Goal: Task Accomplishment & Management: Use online tool/utility

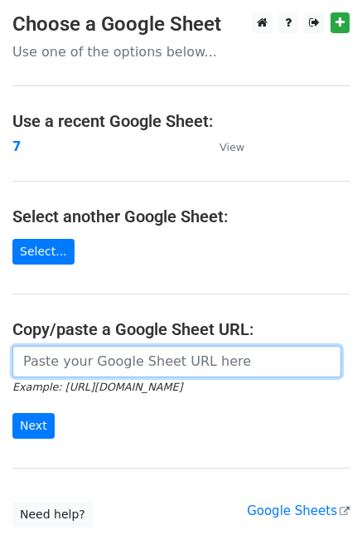
click at [99, 366] on input "url" at bounding box center [176, 362] width 329 height 32
paste input "https://docs.google.com/spreadsheets/d/1Tc2LbWuj7UNj-ocQUuPYr0X7Mn-RgJu30I6q7cH…"
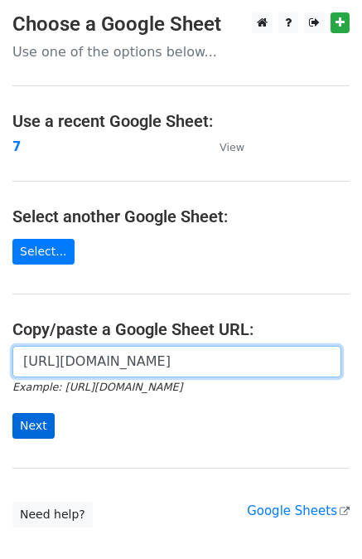
type input "https://docs.google.com/spreadsheets/d/1Tc2LbWuj7UNj-ocQUuPYr0X7Mn-RgJu30I6q7cH…"
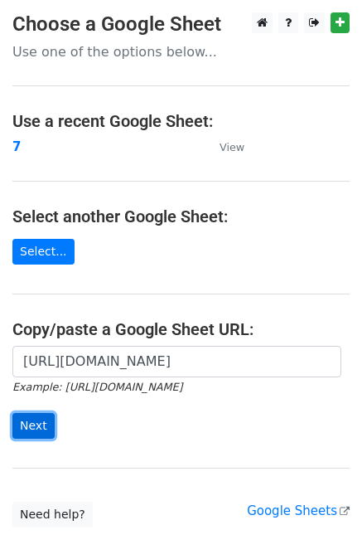
scroll to position [0, 0]
click at [38, 425] on input "Next" at bounding box center [33, 426] width 42 height 26
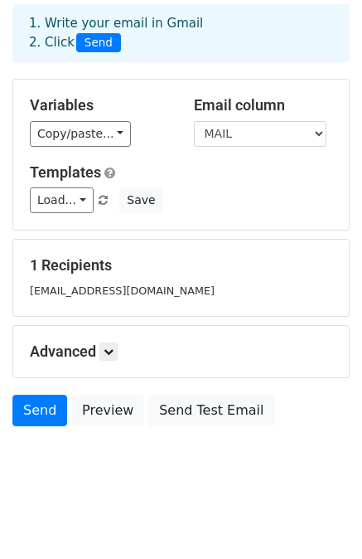
scroll to position [83, 0]
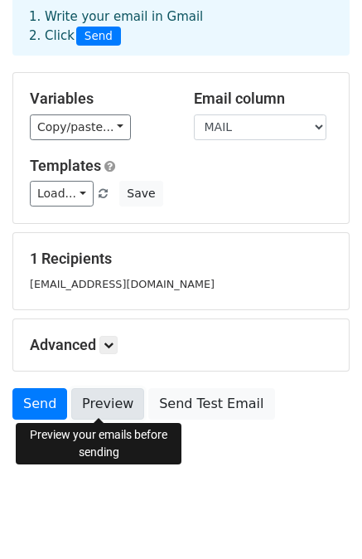
click at [99, 409] on link "Preview" at bounding box center [107, 404] width 73 height 32
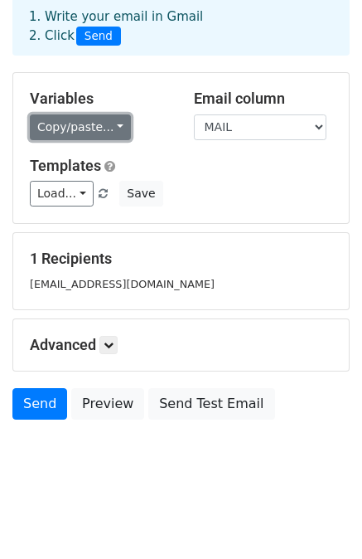
click at [93, 137] on link "Copy/paste..." at bounding box center [80, 127] width 101 height 26
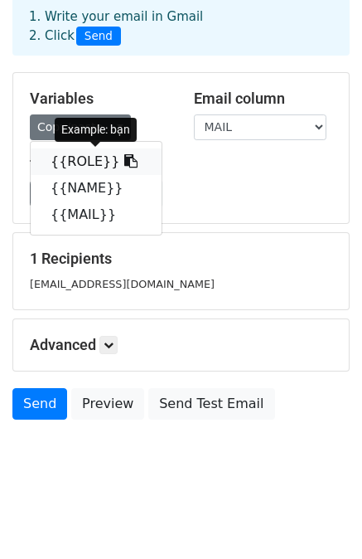
click at [70, 167] on link "{{ROLE}}" at bounding box center [96, 161] width 131 height 27
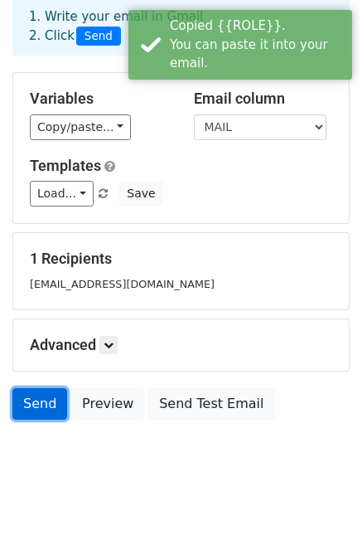
click at [44, 405] on link "Send" at bounding box center [39, 404] width 55 height 32
click at [79, 110] on div "Variables Copy/paste... {{ROLE}} {{NAME}} {{MAIL}}" at bounding box center [99, 115] width 164 height 51
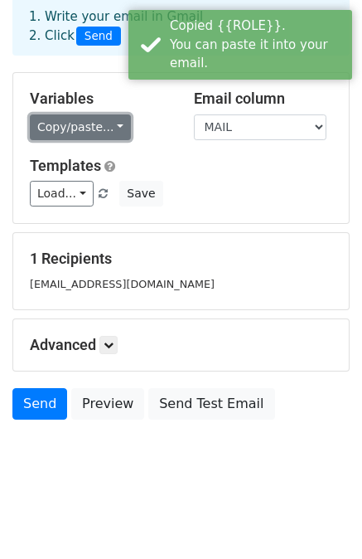
click at [78, 119] on link "Copy/paste..." at bounding box center [80, 127] width 101 height 26
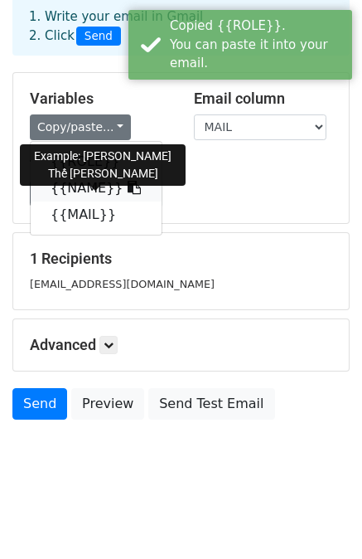
click at [80, 187] on link "{{NAME}}" at bounding box center [96, 188] width 131 height 27
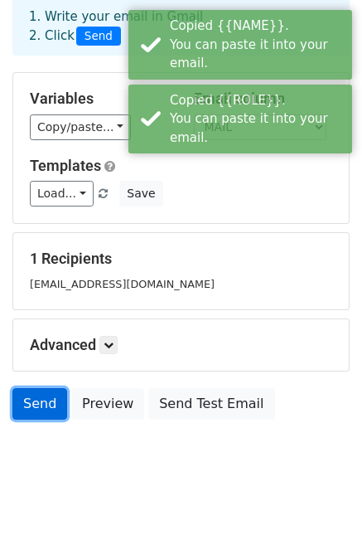
click at [48, 404] on link "Send" at bounding box center [39, 404] width 55 height 32
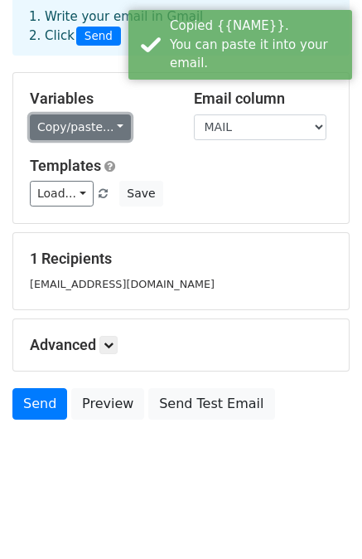
click at [90, 130] on link "Copy/paste..." at bounding box center [80, 127] width 101 height 26
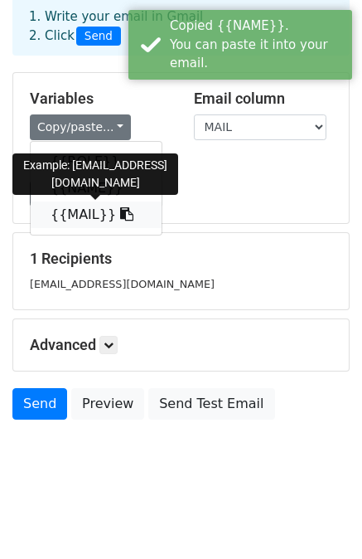
click at [80, 216] on link "{{MAIL}}" at bounding box center [96, 214] width 131 height 27
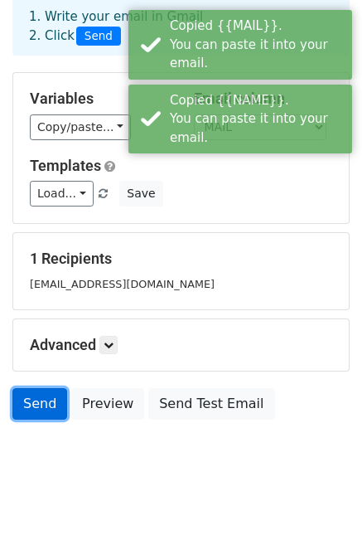
click at [46, 395] on link "Send" at bounding box center [39, 404] width 55 height 32
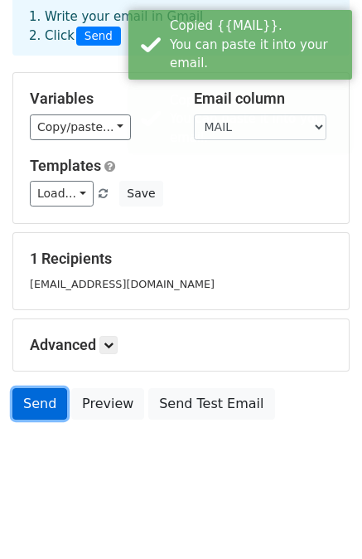
click at [41, 402] on link "Send" at bounding box center [39, 404] width 55 height 32
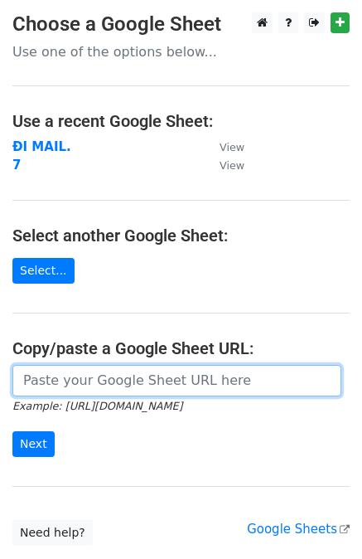
click at [89, 380] on input "url" at bounding box center [176, 381] width 329 height 32
paste input "https://docs.google.com/spreadsheets/d/1Tc2LbWuj7UNj-ocQUuPYr0X7Mn-RgJu30I6q7cH…"
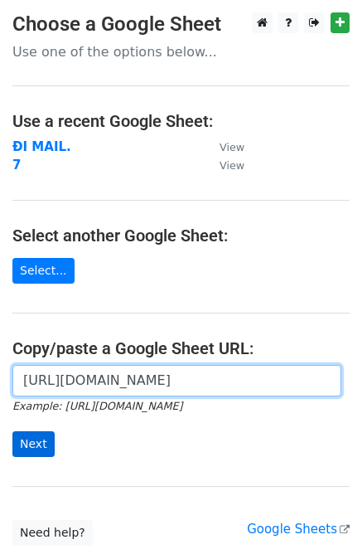
type input "https://docs.google.com/spreadsheets/d/1Tc2LbWuj7UNj-ocQUuPYr0X7Mn-RgJu30I6q7cH…"
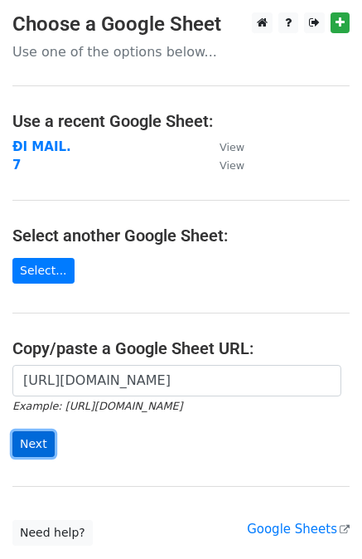
scroll to position [0, 0]
click at [35, 439] on input "Next" at bounding box center [33, 444] width 42 height 26
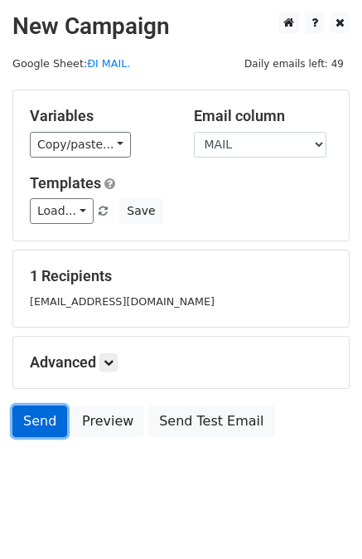
click at [34, 429] on link "Send" at bounding box center [39, 421] width 55 height 32
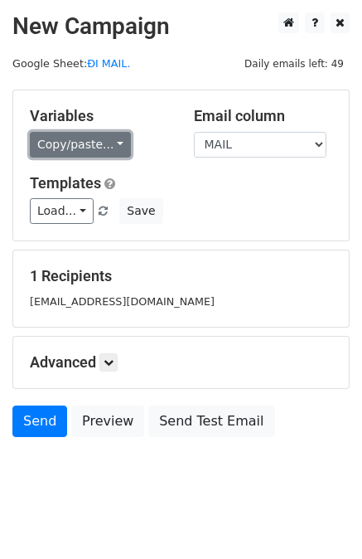
click at [95, 155] on link "Copy/paste..." at bounding box center [80, 145] width 101 height 26
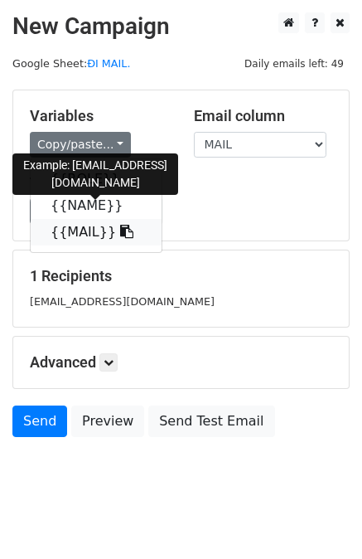
click at [80, 233] on link "{{MAIL}}" at bounding box center [96, 232] width 131 height 27
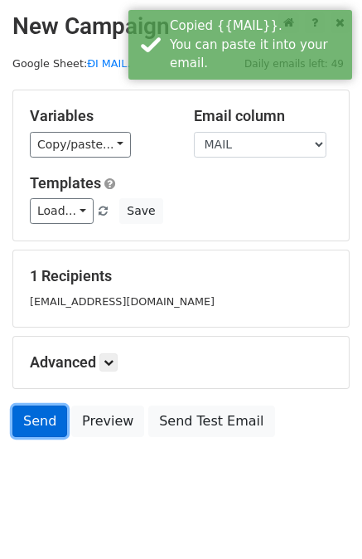
click at [51, 417] on link "Send" at bounding box center [39, 421] width 55 height 32
click at [51, 418] on link "Send" at bounding box center [39, 421] width 55 height 32
click at [46, 422] on link "Send" at bounding box center [39, 421] width 55 height 32
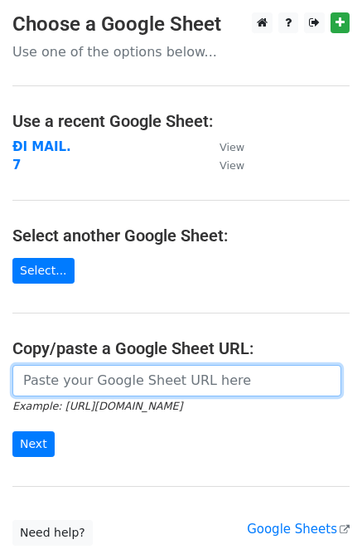
click at [104, 387] on input "url" at bounding box center [176, 381] width 329 height 32
paste input "[URL][DOMAIN_NAME]"
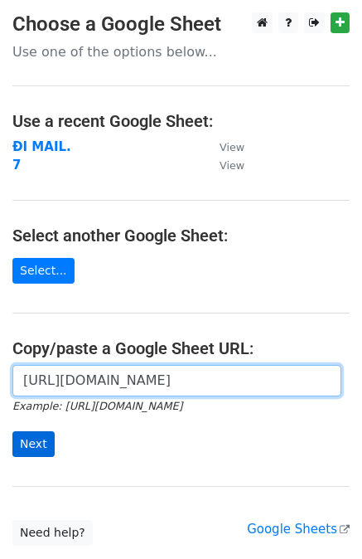
type input "[URL][DOMAIN_NAME]"
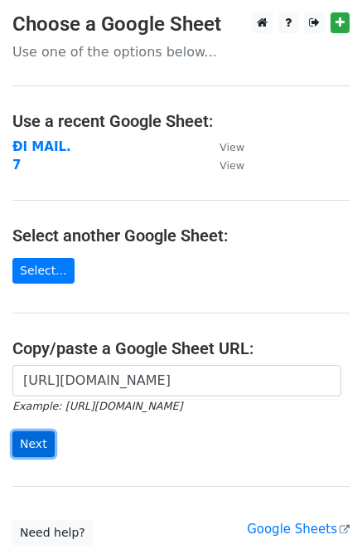
scroll to position [0, 0]
click at [35, 442] on input "Next" at bounding box center [33, 444] width 42 height 26
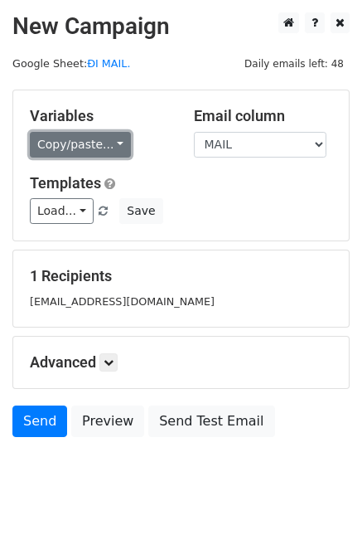
click at [83, 146] on link "Copy/paste..." at bounding box center [80, 145] width 101 height 26
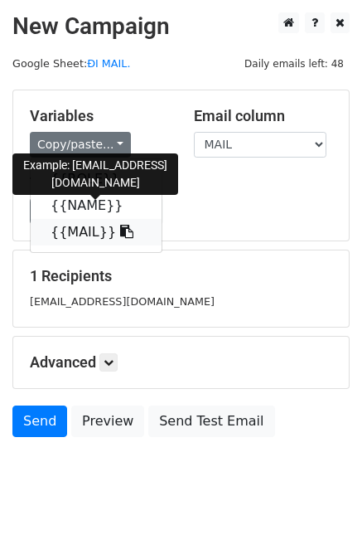
click at [80, 235] on link "{{MAIL}}" at bounding box center [96, 232] width 131 height 27
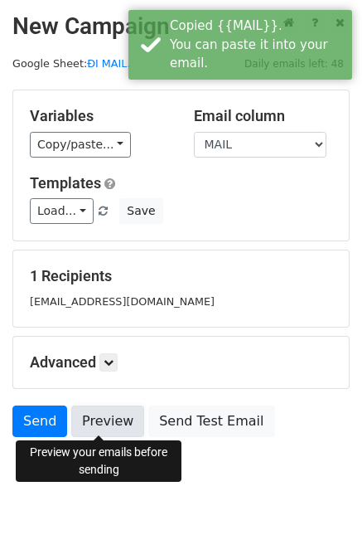
click at [110, 422] on link "Preview" at bounding box center [107, 421] width 73 height 32
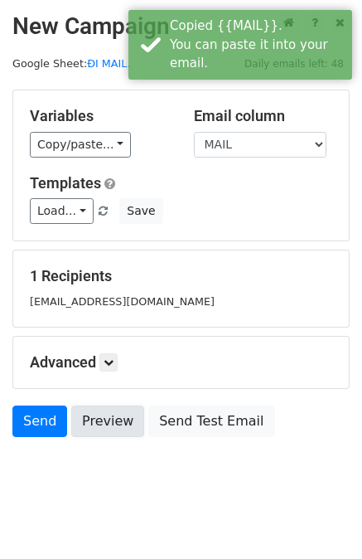
click at [110, 422] on link "Preview" at bounding box center [107, 421] width 73 height 32
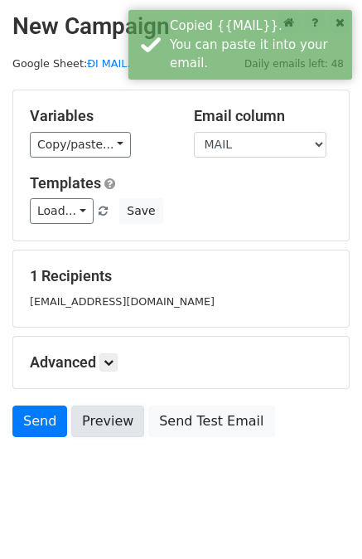
click at [110, 422] on link "Preview" at bounding box center [107, 421] width 73 height 32
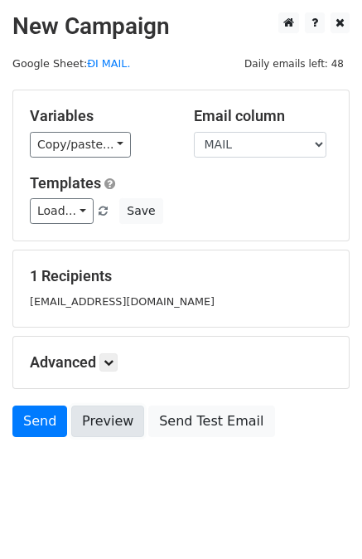
click at [110, 422] on link "Preview" at bounding box center [107, 421] width 73 height 32
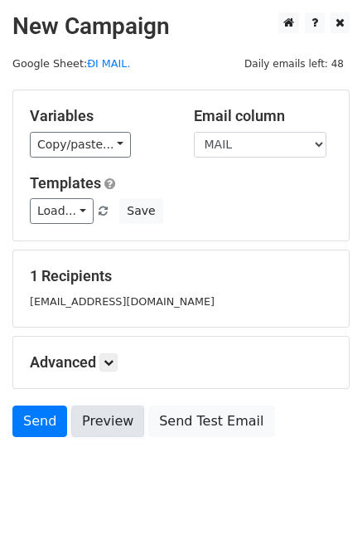
click at [109, 420] on link "Preview" at bounding box center [107, 421] width 73 height 32
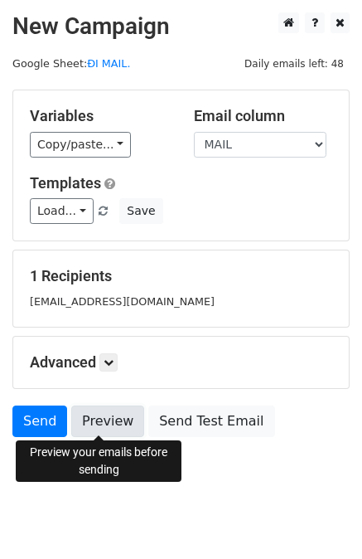
click at [99, 405] on link "Preview" at bounding box center [107, 421] width 73 height 32
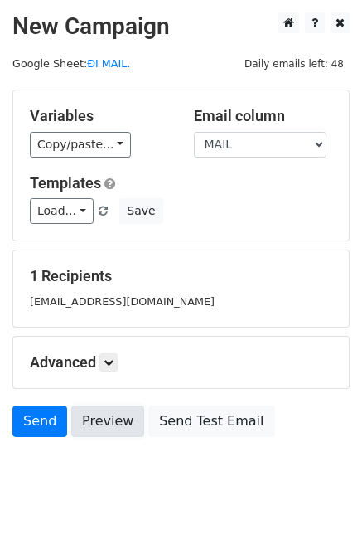
click at [99, 414] on link "Preview" at bounding box center [107, 421] width 73 height 32
click at [99, 412] on link "Preview" at bounding box center [107, 421] width 73 height 32
click at [99, 409] on link "Preview" at bounding box center [107, 421] width 73 height 32
click at [100, 414] on link "Preview" at bounding box center [107, 421] width 73 height 32
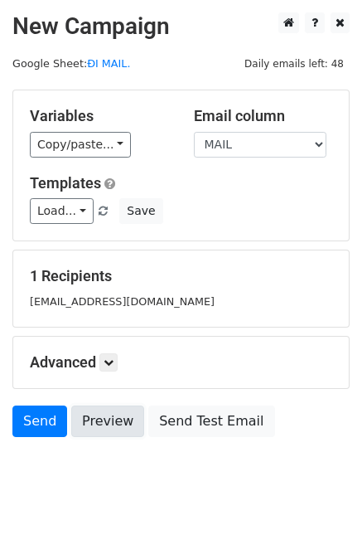
click at [101, 414] on link "Preview" at bounding box center [107, 421] width 73 height 32
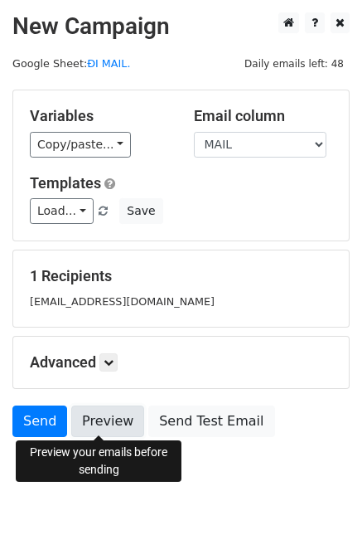
click at [95, 421] on link "Preview" at bounding box center [107, 421] width 73 height 32
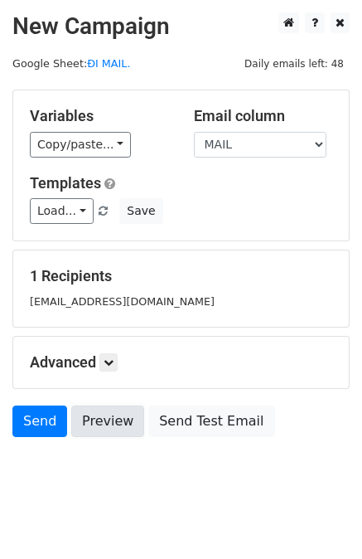
click at [95, 421] on link "Preview" at bounding box center [107, 421] width 73 height 32
click at [95, 420] on link "Preview" at bounding box center [107, 421] width 73 height 32
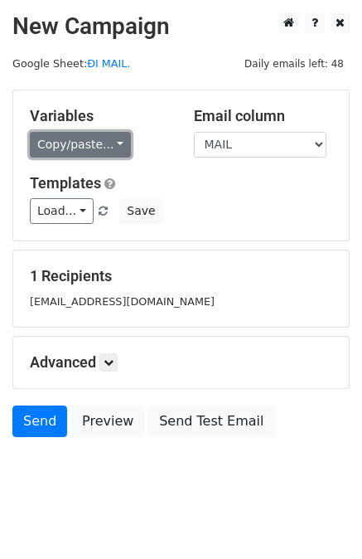
click at [96, 138] on link "Copy/paste..." at bounding box center [80, 145] width 101 height 26
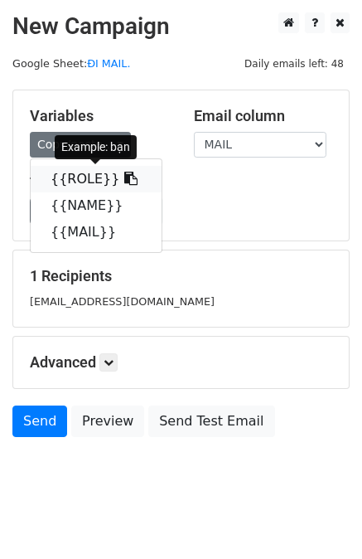
click at [95, 177] on link "{{ROLE}}" at bounding box center [96, 179] width 131 height 27
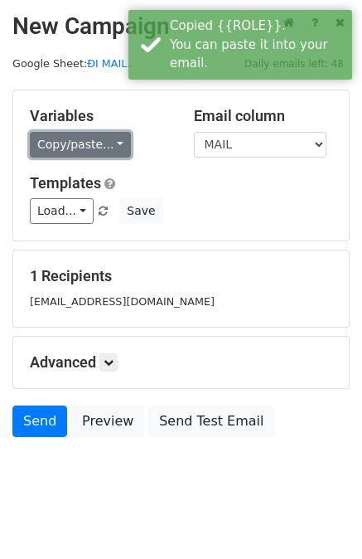
click at [89, 147] on link "Copy/paste..." at bounding box center [80, 145] width 101 height 26
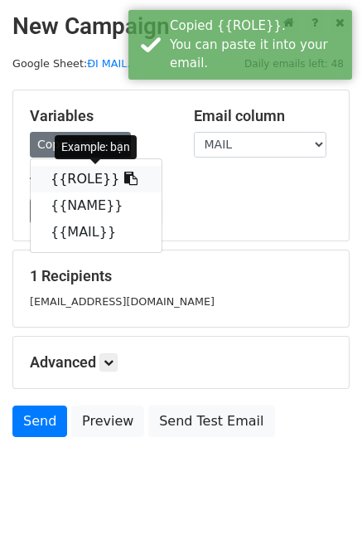
click at [84, 185] on link "{{ROLE}}" at bounding box center [96, 179] width 131 height 27
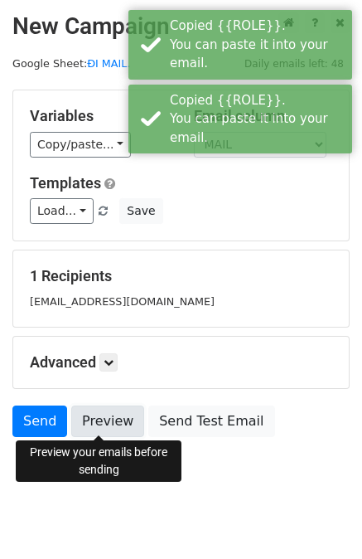
click at [90, 434] on link "Preview" at bounding box center [107, 421] width 73 height 32
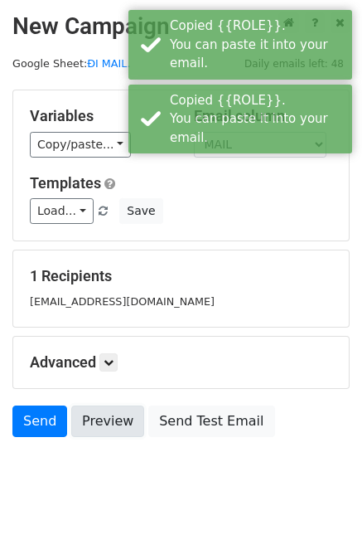
click at [90, 434] on link "Preview" at bounding box center [107, 421] width 73 height 32
click at [93, 422] on link "Preview" at bounding box center [107, 421] width 73 height 32
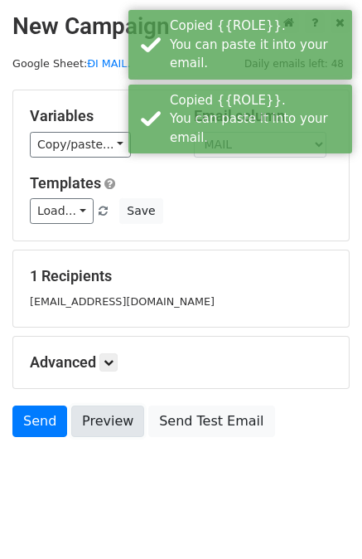
click at [93, 421] on link "Preview" at bounding box center [107, 421] width 73 height 32
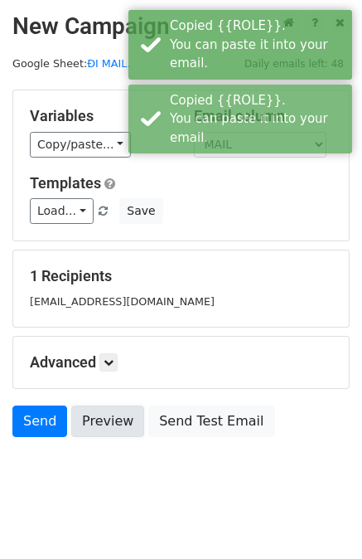
click at [95, 419] on link "Preview" at bounding box center [107, 421] width 73 height 32
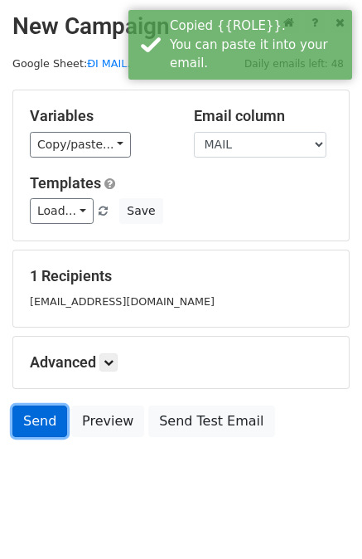
click at [44, 425] on link "Send" at bounding box center [39, 421] width 55 height 32
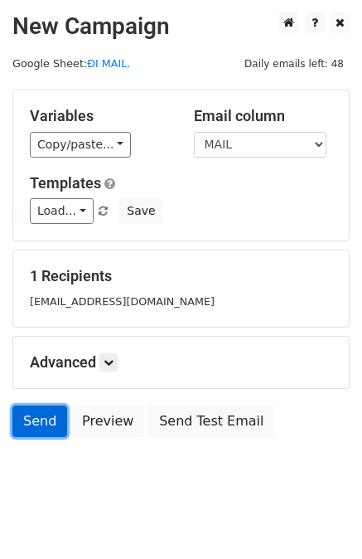
click at [41, 426] on link "Send" at bounding box center [39, 421] width 55 height 32
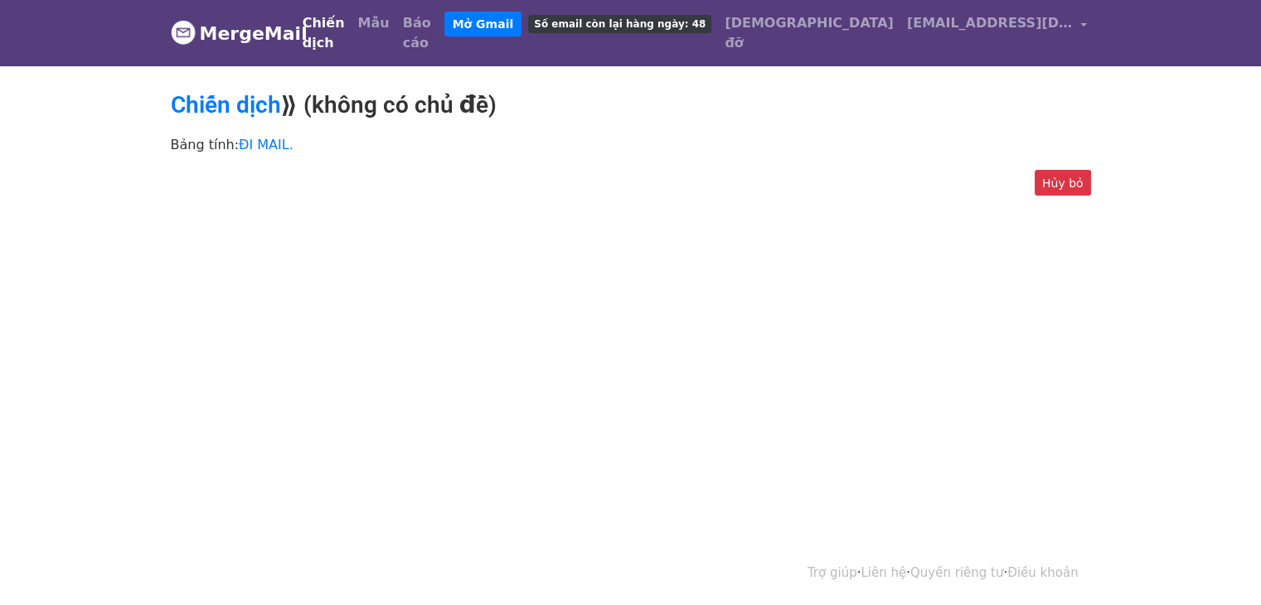
click at [801, 177] on div "Hủy bỏ" at bounding box center [630, 187] width 945 height 35
click at [267, 137] on font "ĐI MAIL." at bounding box center [266, 145] width 55 height 16
